Goal: Task Accomplishment & Management: Manage account settings

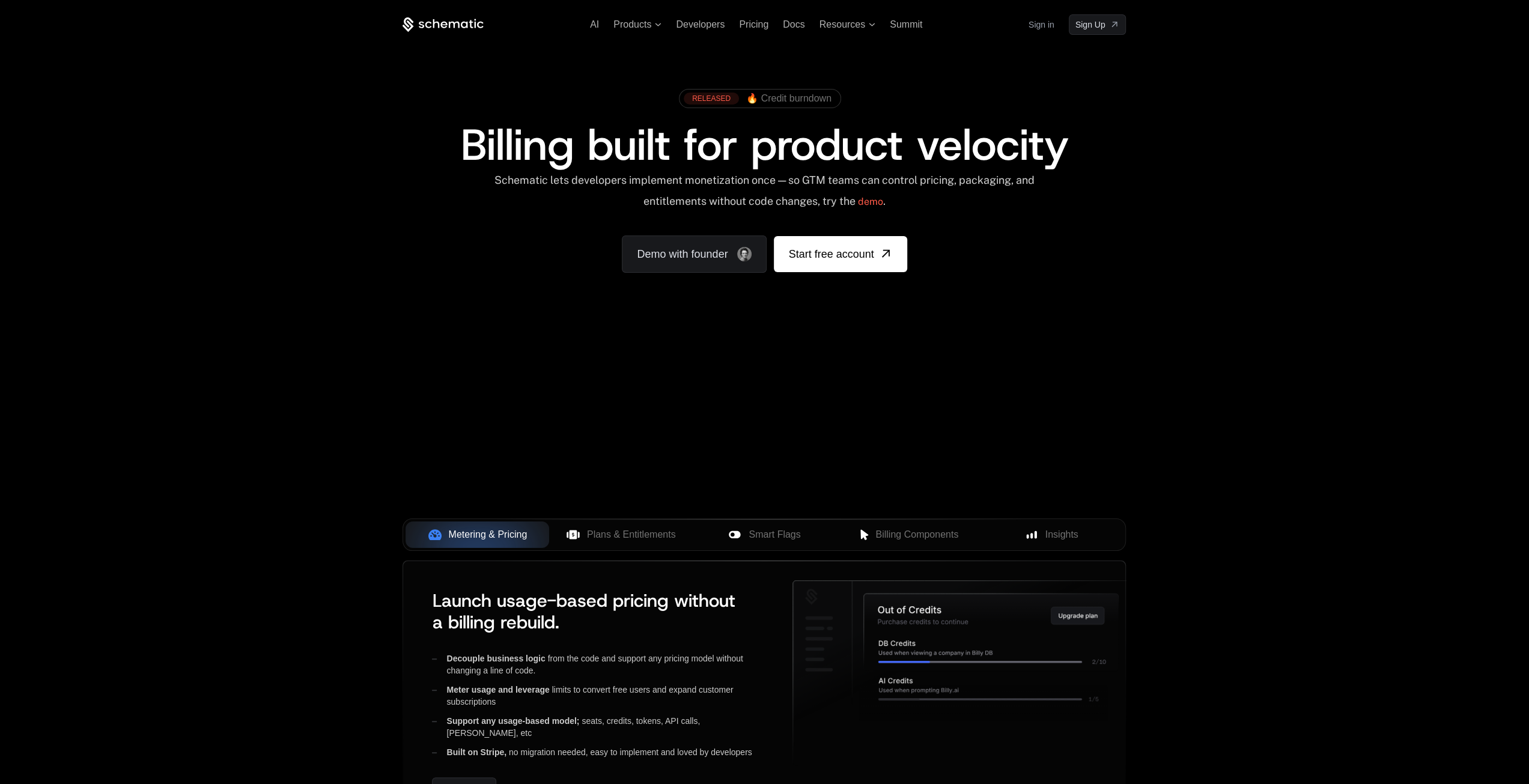
click at [1046, 24] on link "Sign in" at bounding box center [1042, 25] width 26 height 19
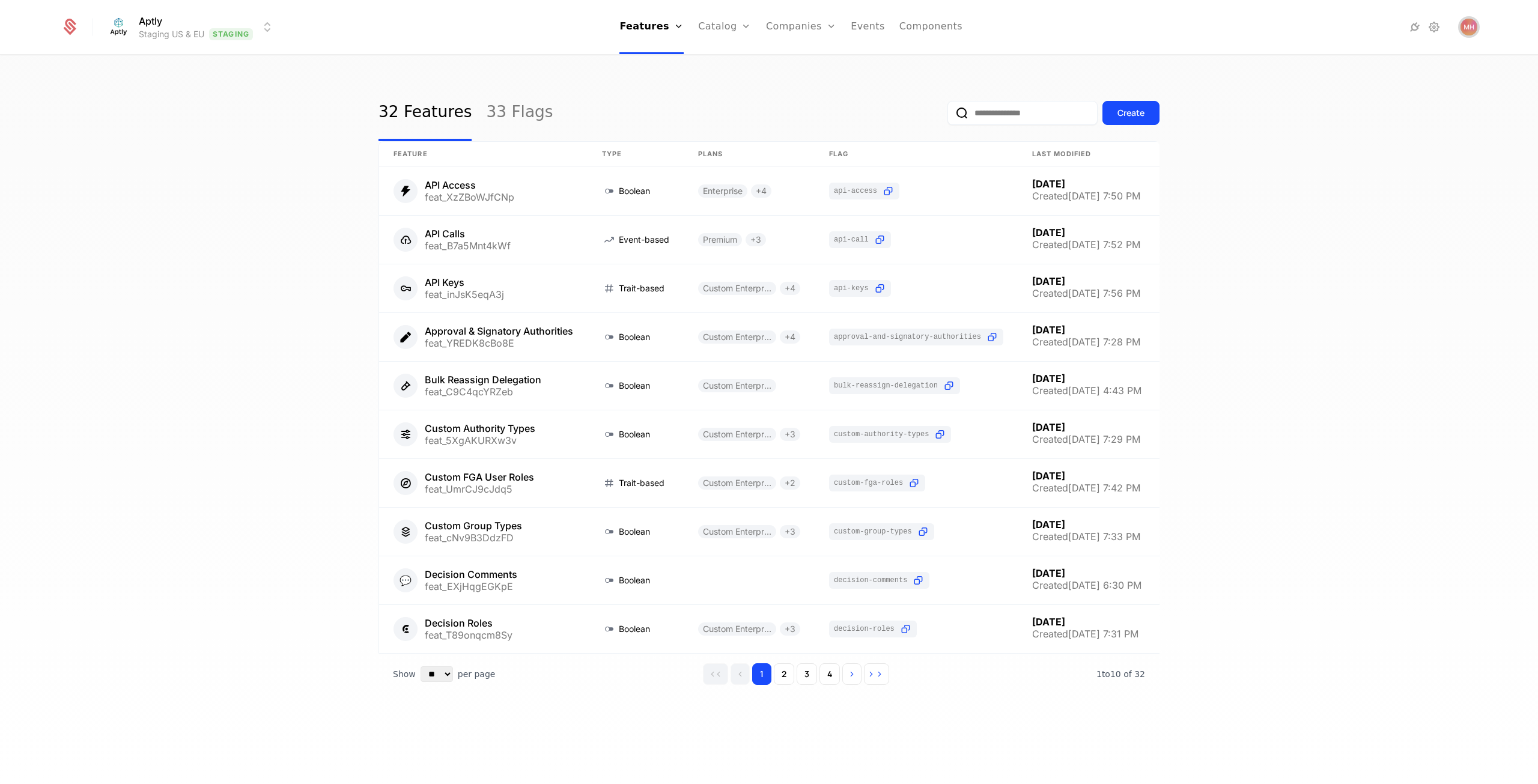
click at [1473, 27] on img "Open user button" at bounding box center [1470, 27] width 17 height 17
click at [1348, 98] on button "Manage account" at bounding box center [1364, 95] width 227 height 30
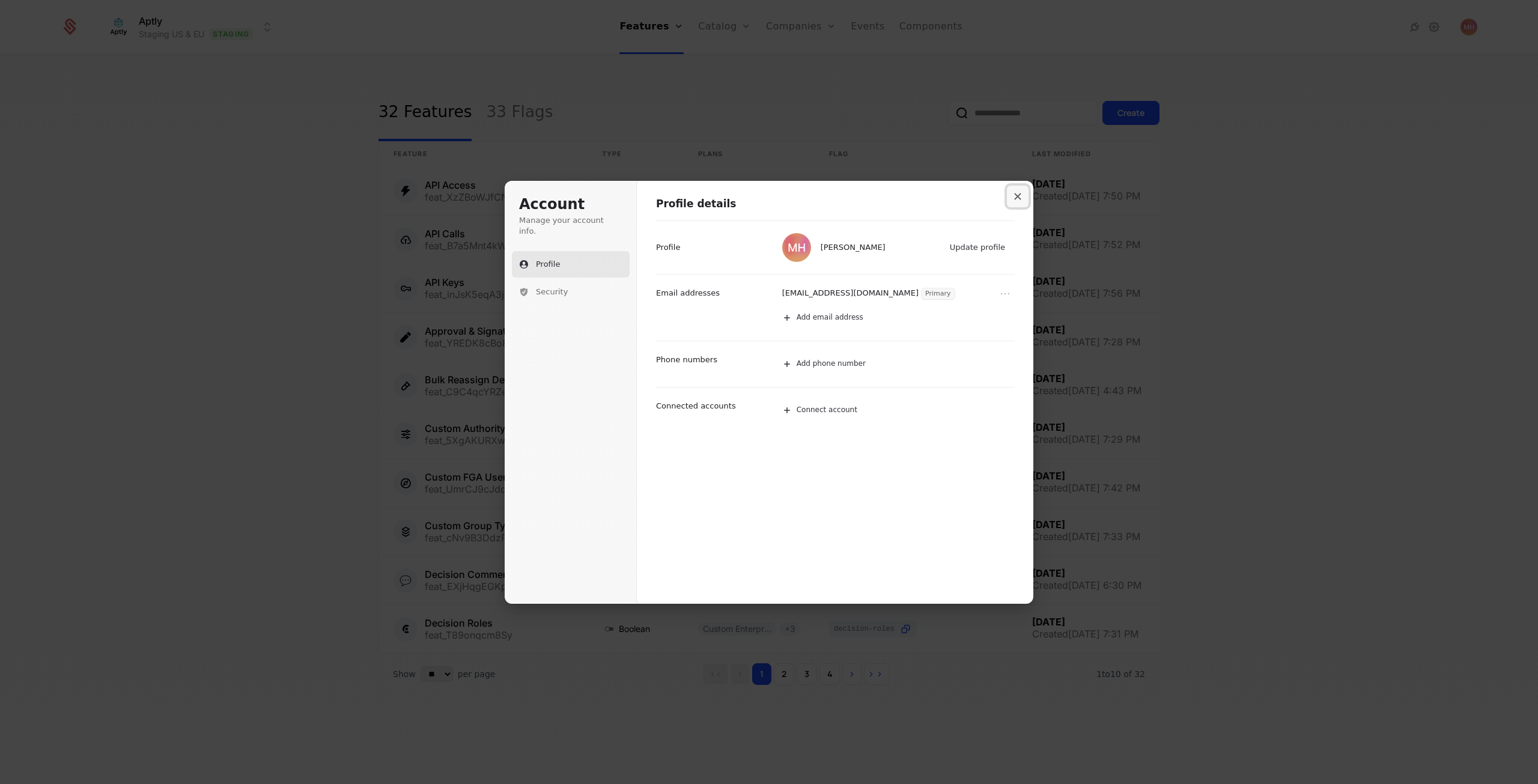
click at [1018, 200] on button "Close modal" at bounding box center [1018, 196] width 22 height 22
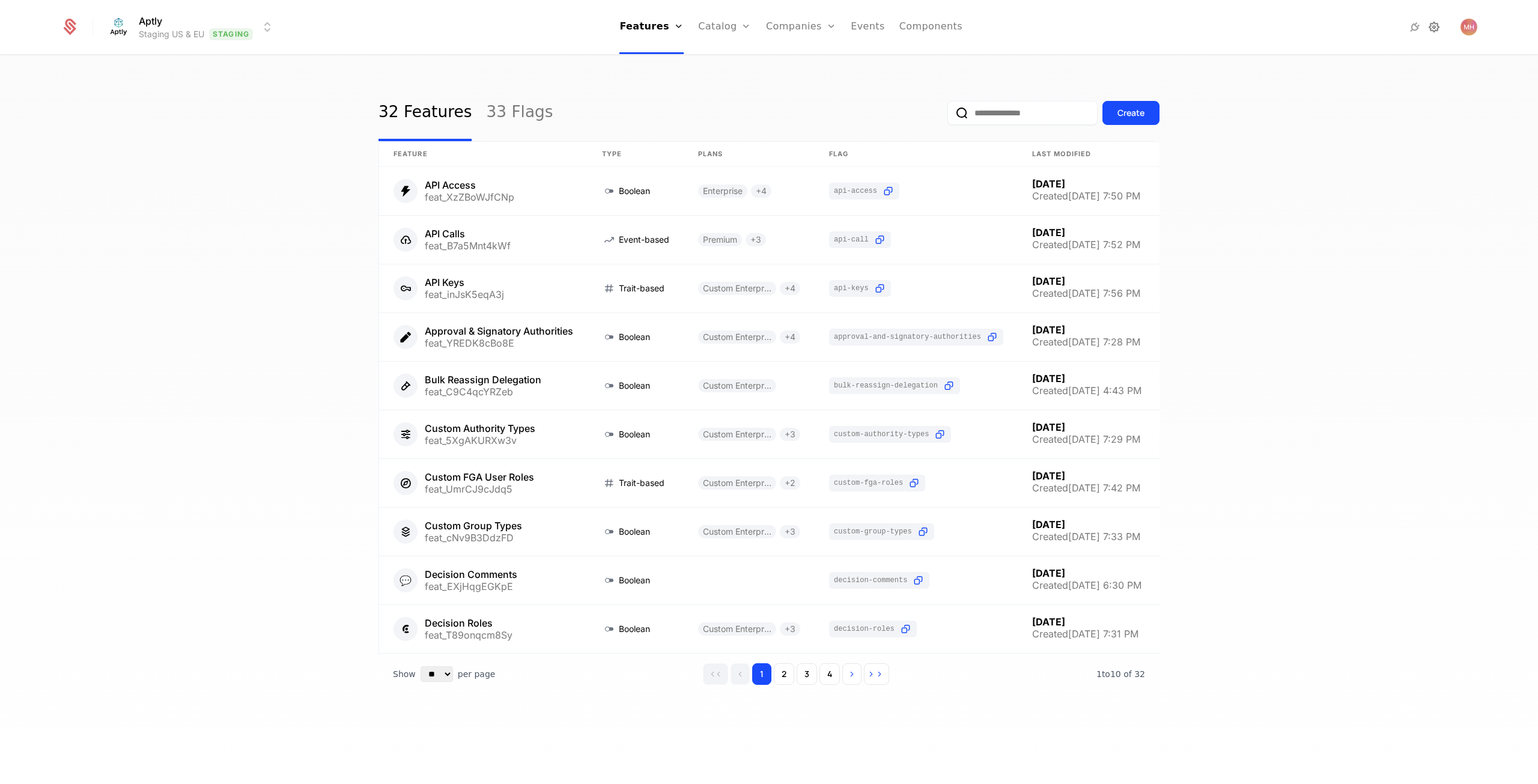
click at [1436, 28] on icon at bounding box center [1434, 27] width 15 height 15
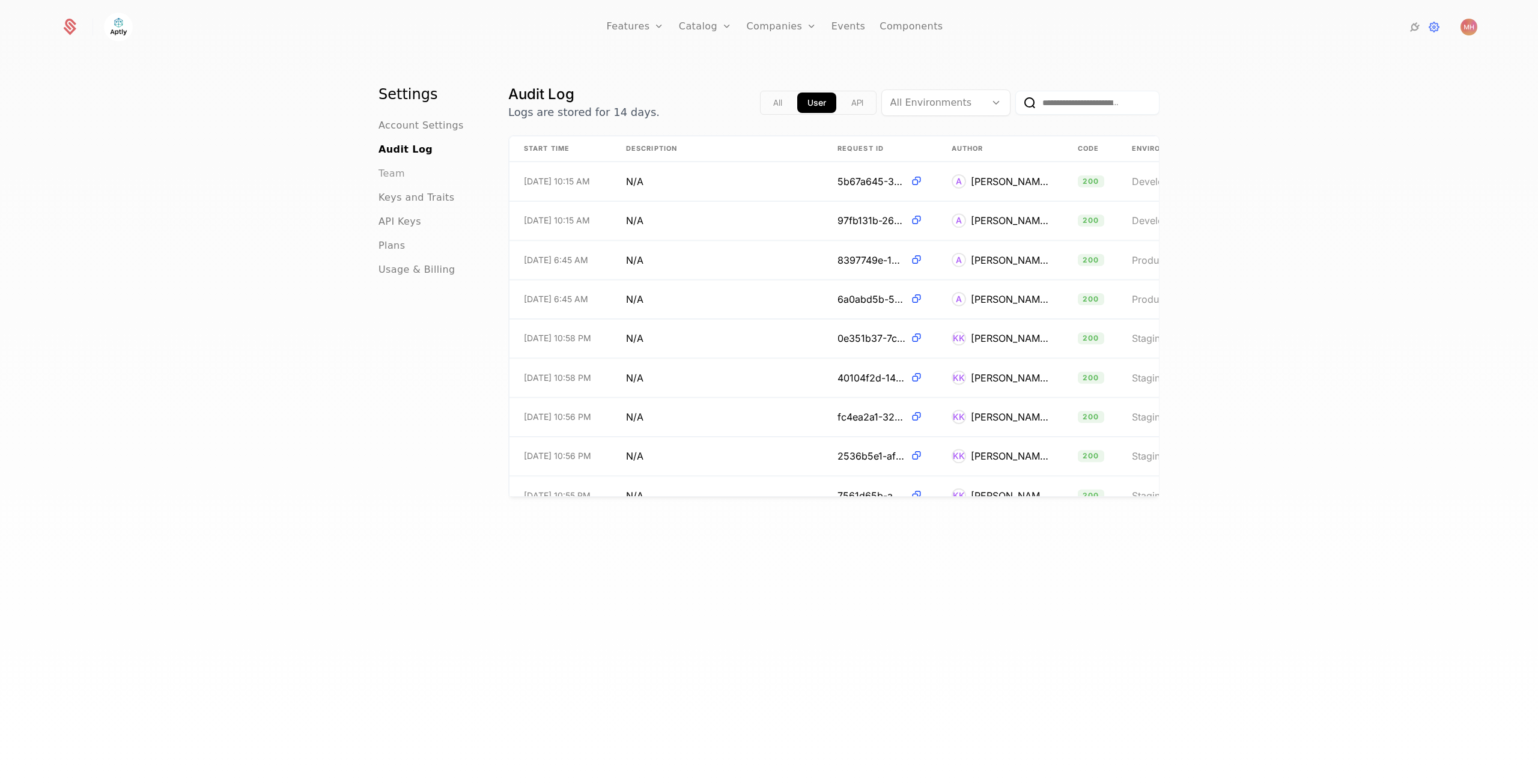
click at [386, 170] on span "Team" at bounding box center [391, 173] width 26 height 15
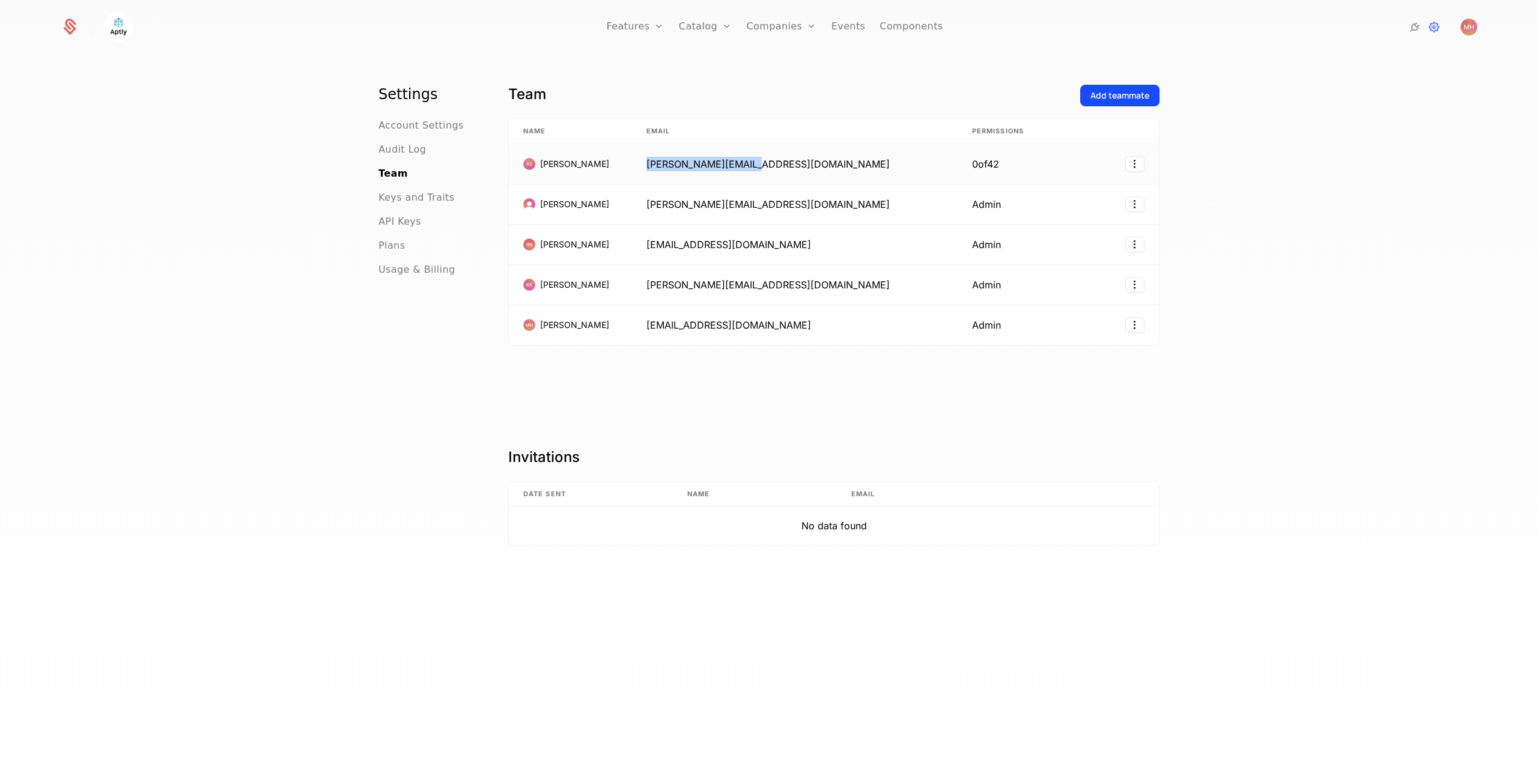
drag, startPoint x: 787, startPoint y: 164, endPoint x: 776, endPoint y: 161, distance: 11.4
click at [776, 161] on td "andrea@aptlydone.com" at bounding box center [795, 164] width 326 height 40
